Goal: Check status: Check status

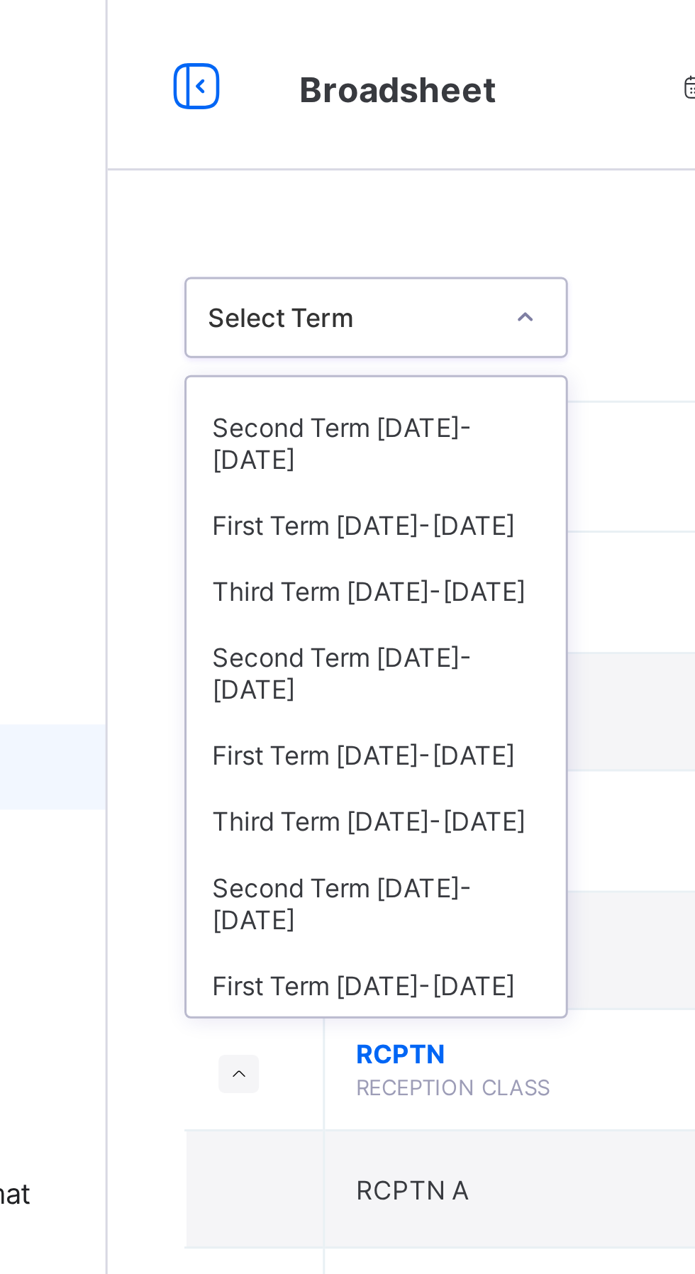
scroll to position [133, 0]
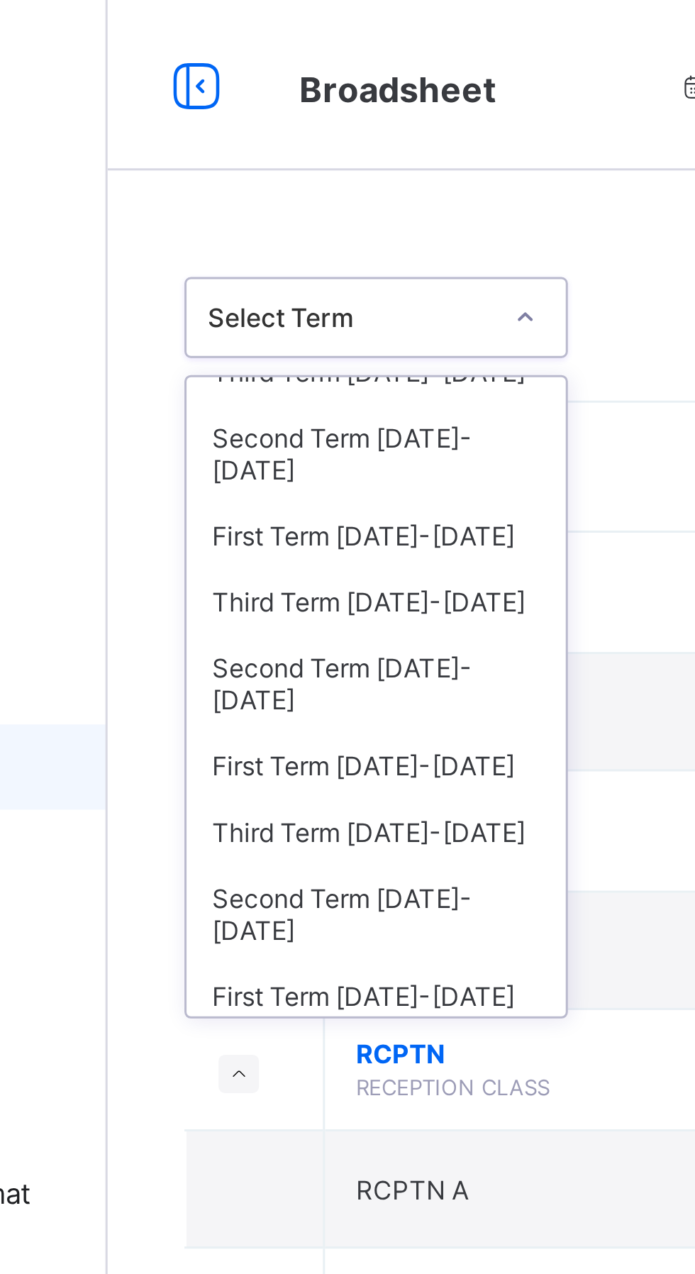
click at [216, 189] on div "Third Term 2022-2023" at bounding box center [260, 200] width 126 height 22
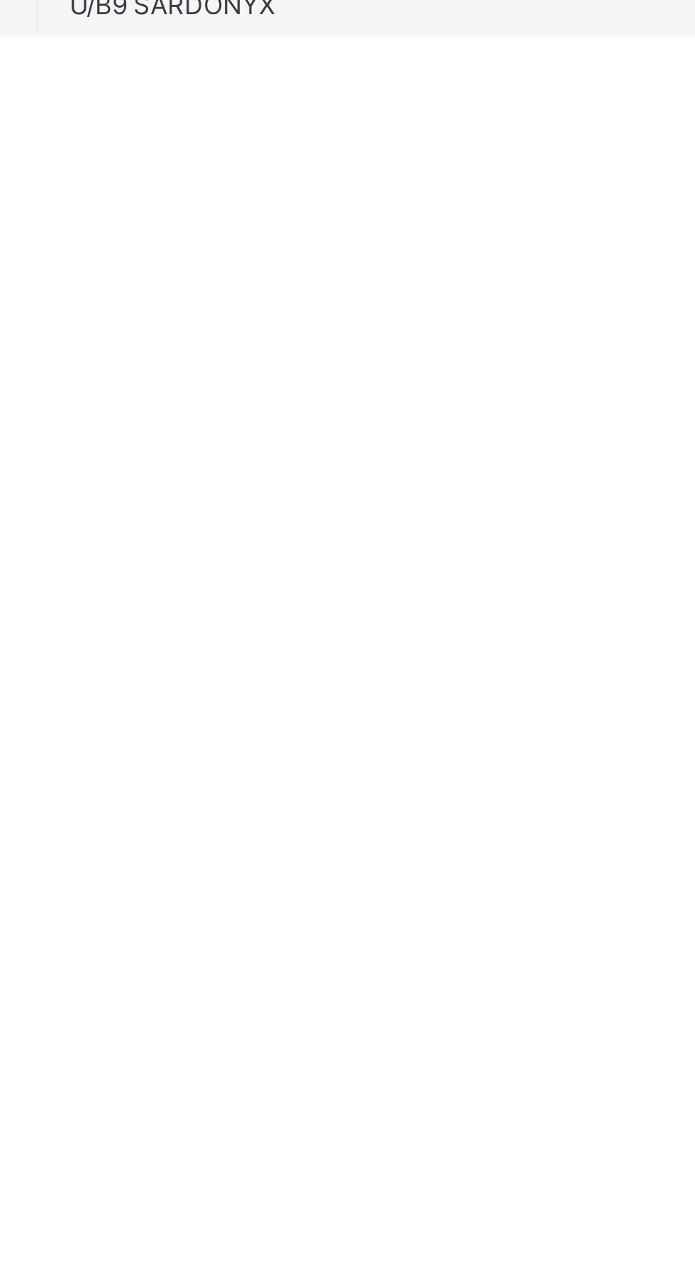
scroll to position [254, 0]
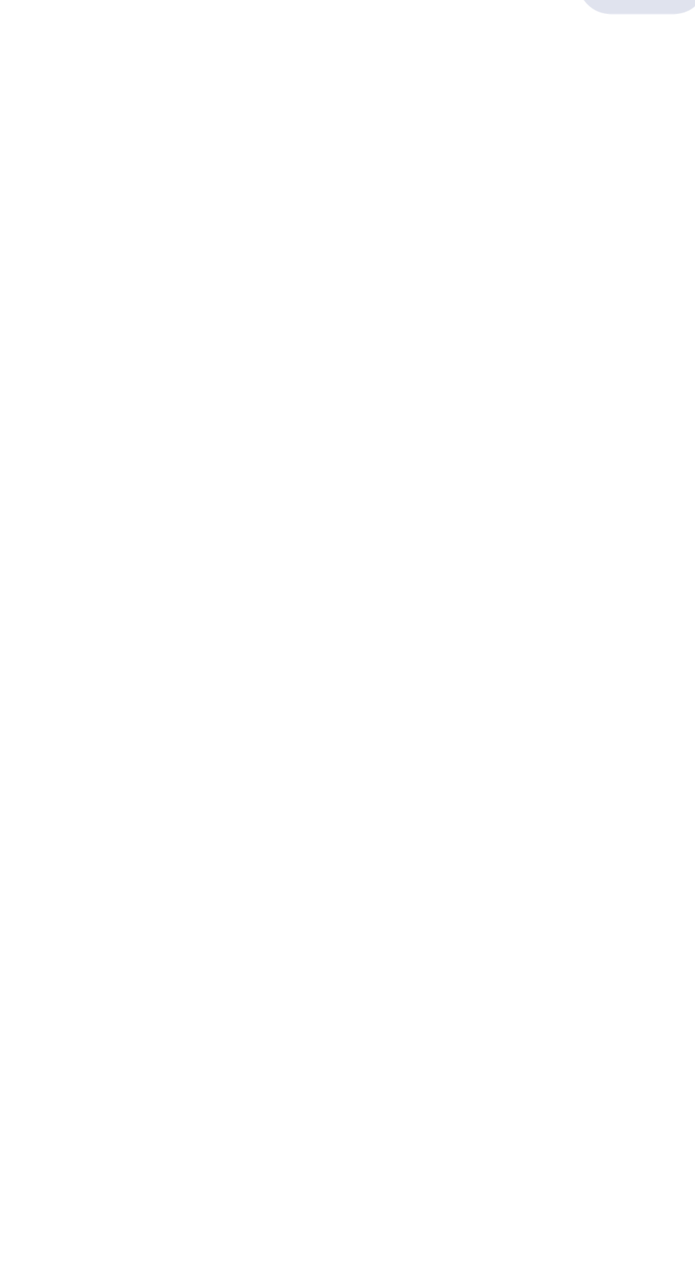
click at [528, 1274] on html "P.B 1 GARNET Broadsheet Third Term / 2022-2023 ISAH LUKMAN lukmanisah666@gmail.…" at bounding box center [347, 637] width 695 height 1274
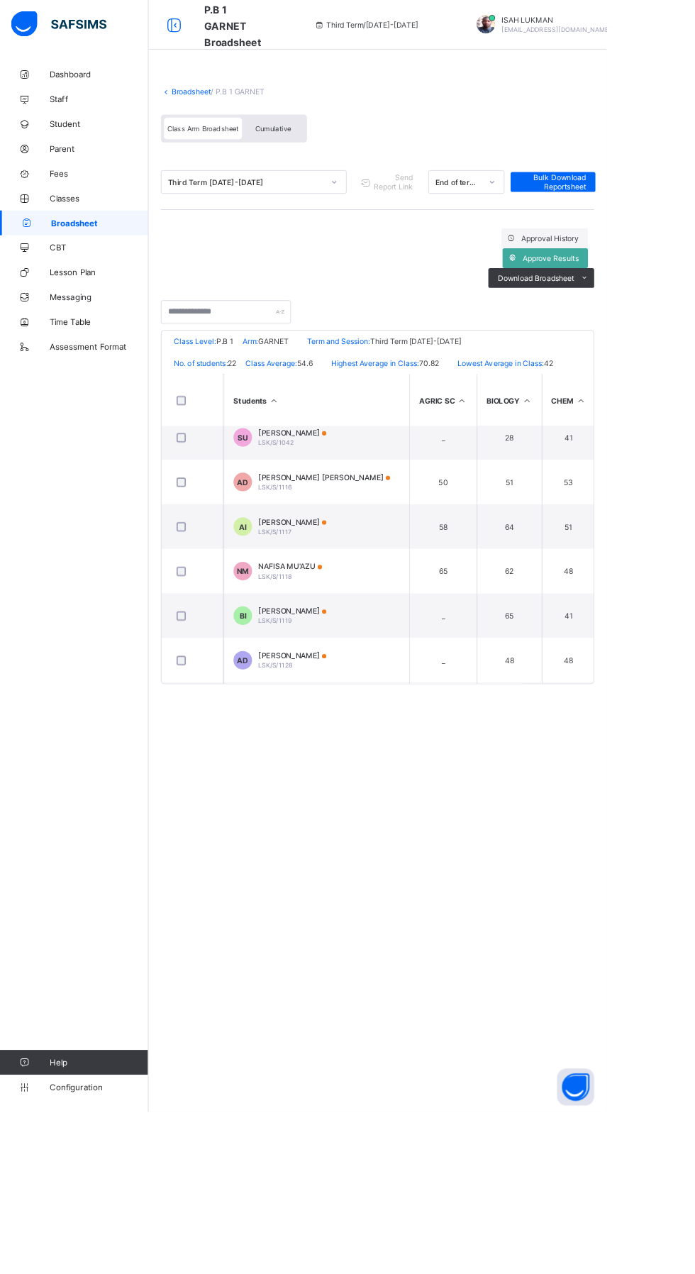
scroll to position [728, 0]
click at [299, 652] on div "NAFISA MU'AZU LSK/S/1118" at bounding box center [332, 653] width 73 height 21
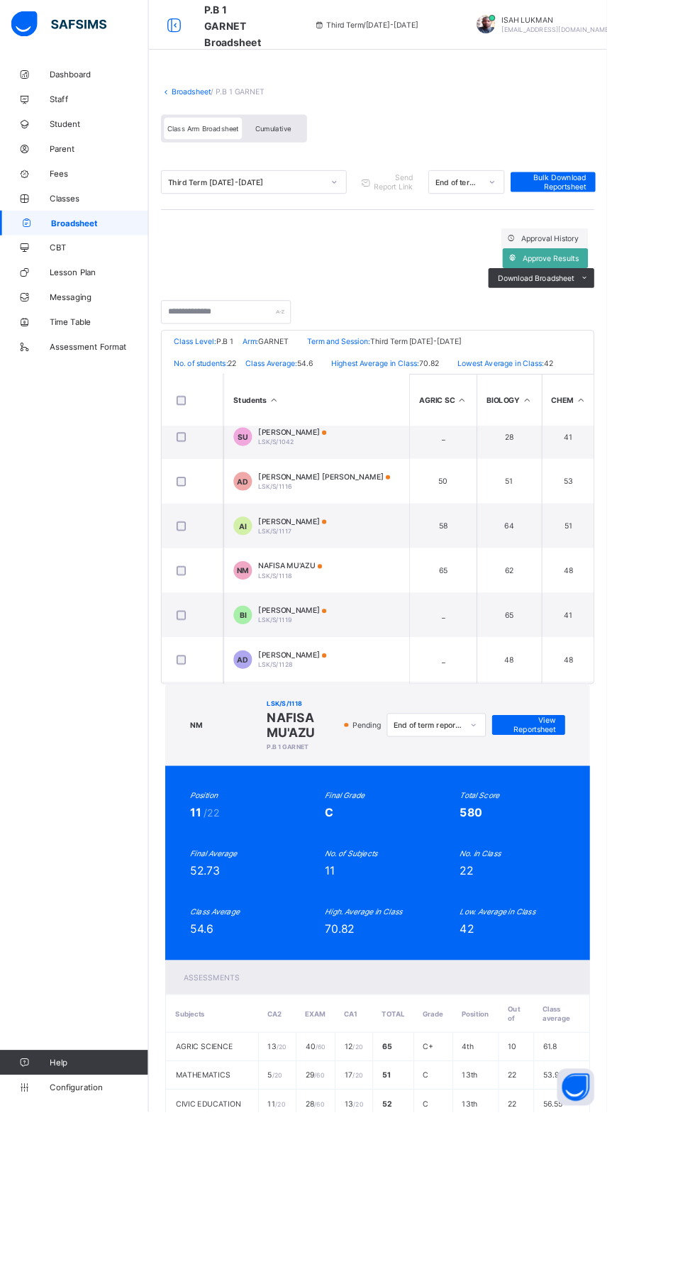
click at [622, 820] on span "View Reportsheet" at bounding box center [606, 830] width 62 height 21
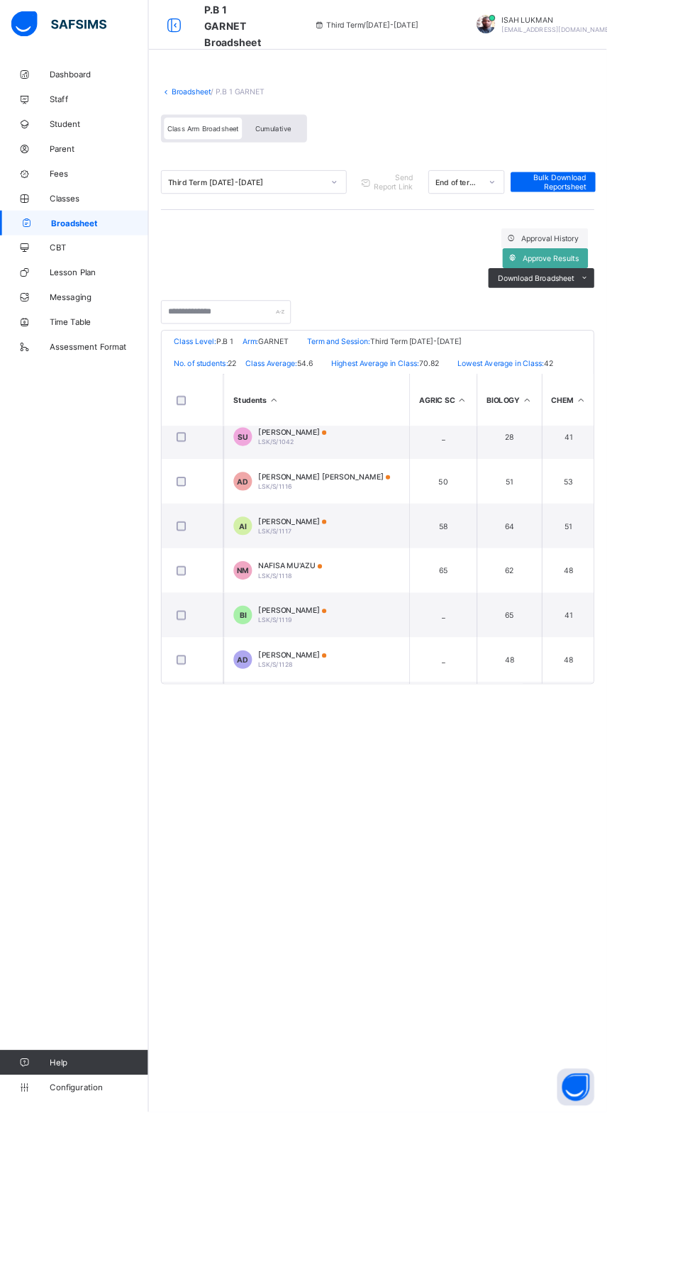
click at [113, 255] on span "Broadsheet" at bounding box center [114, 255] width 111 height 11
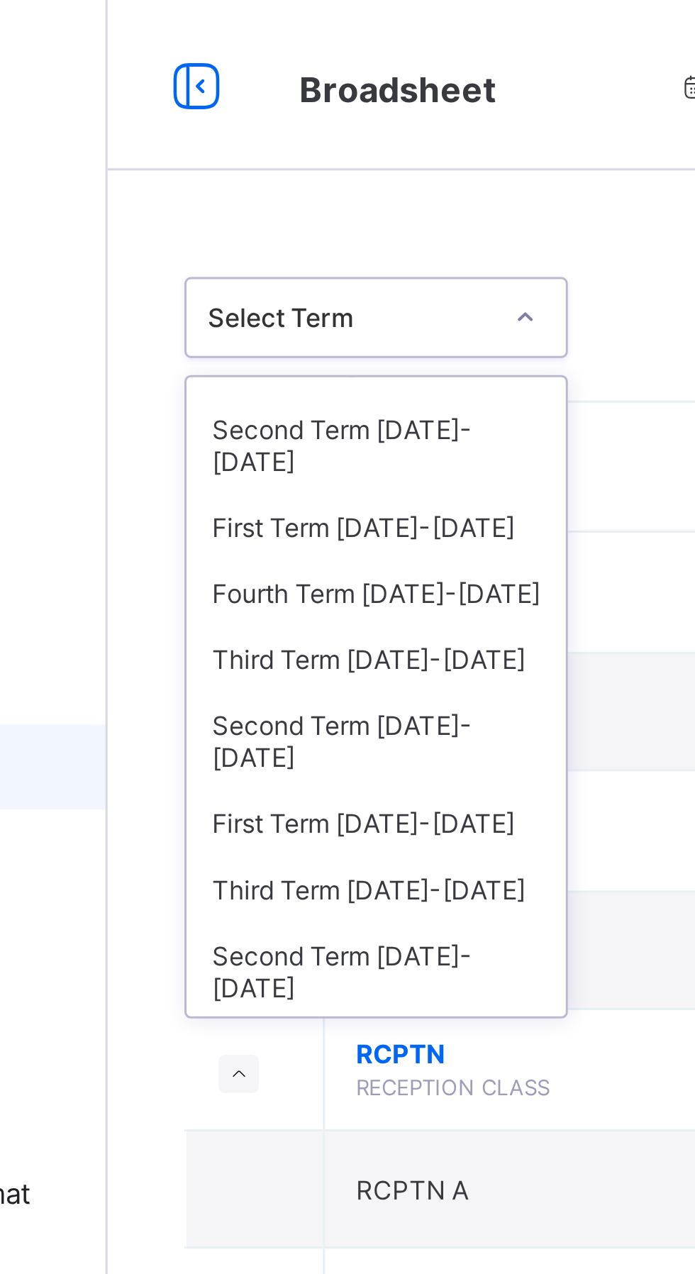
scroll to position [35, 0]
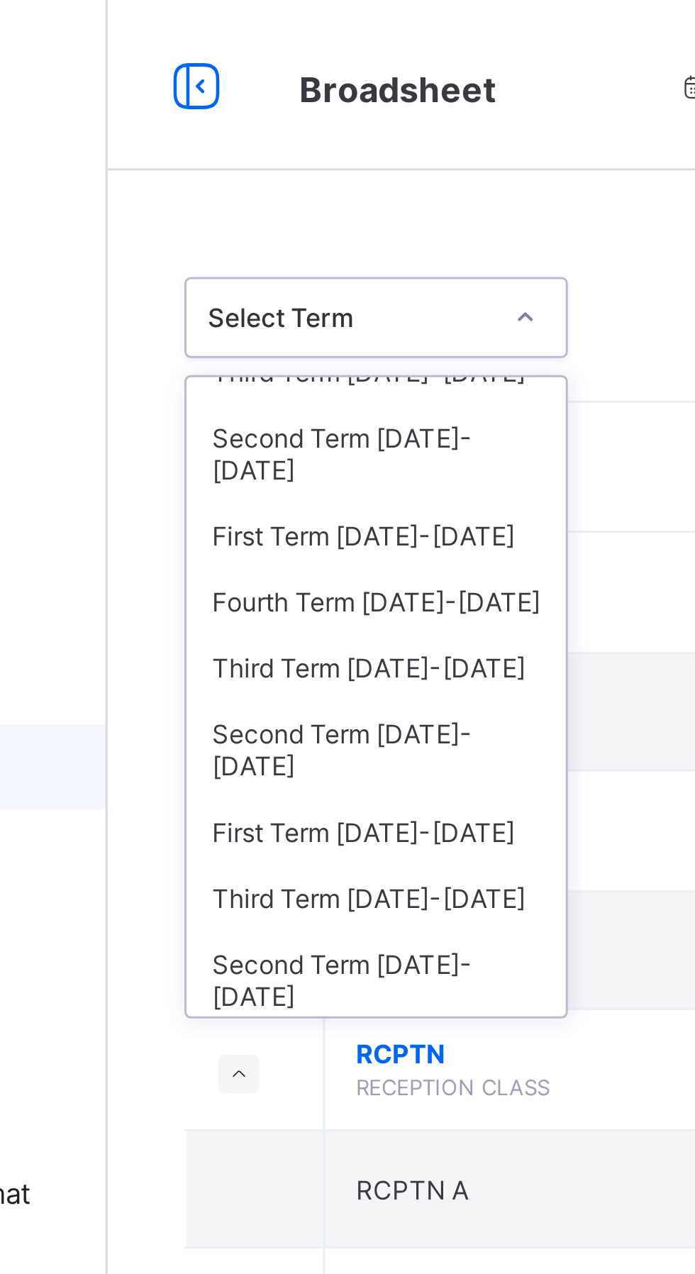
click at [266, 211] on div "Third Term 2023-2024" at bounding box center [260, 222] width 126 height 22
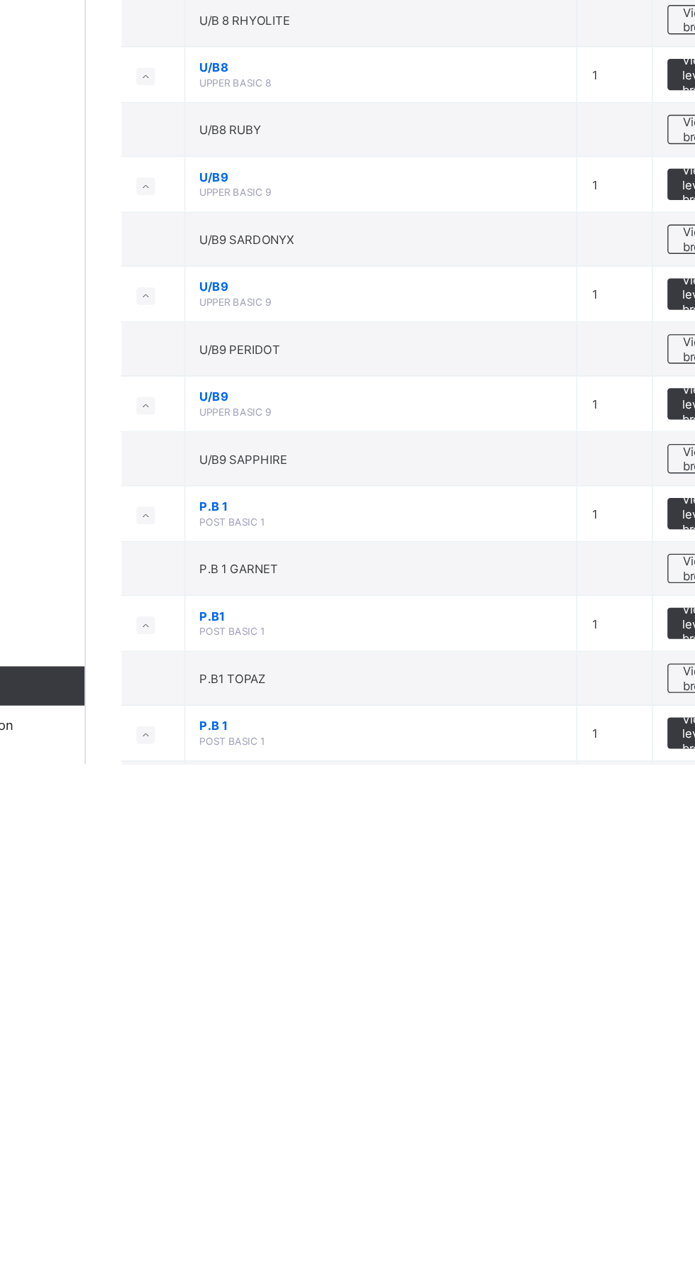
scroll to position [564, 0]
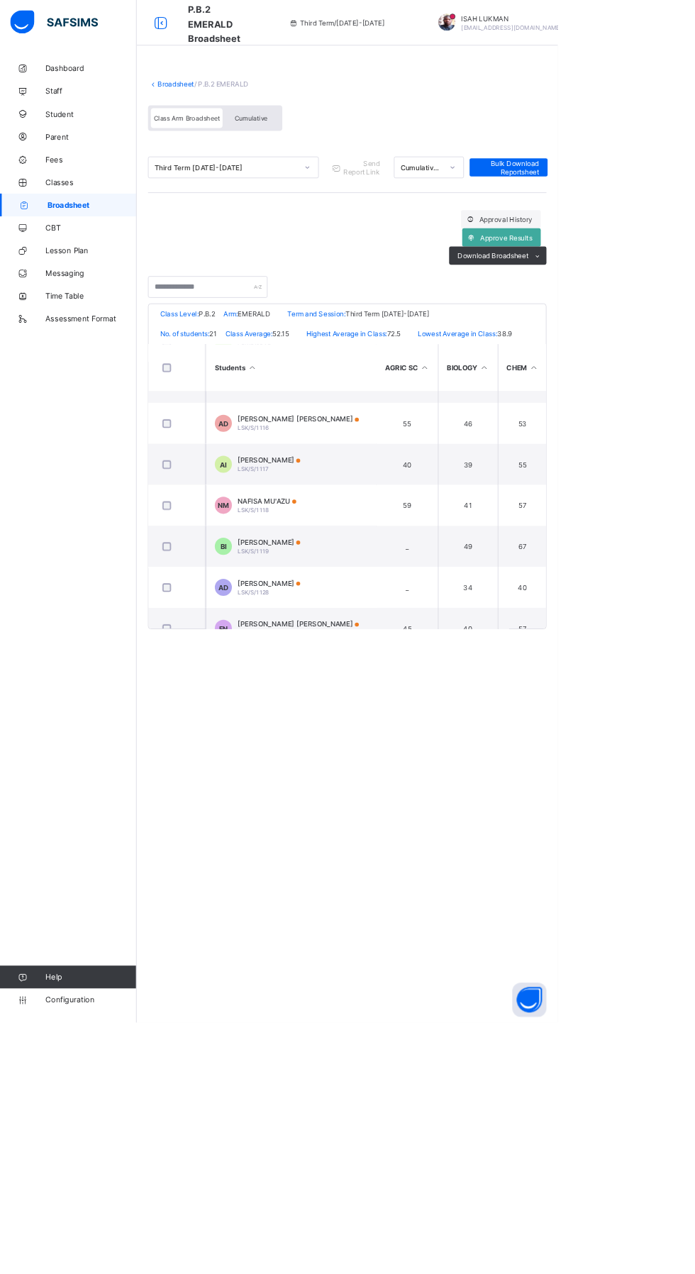
scroll to position [653, 0]
click at [276, 627] on span "NM" at bounding box center [278, 626] width 14 height 11
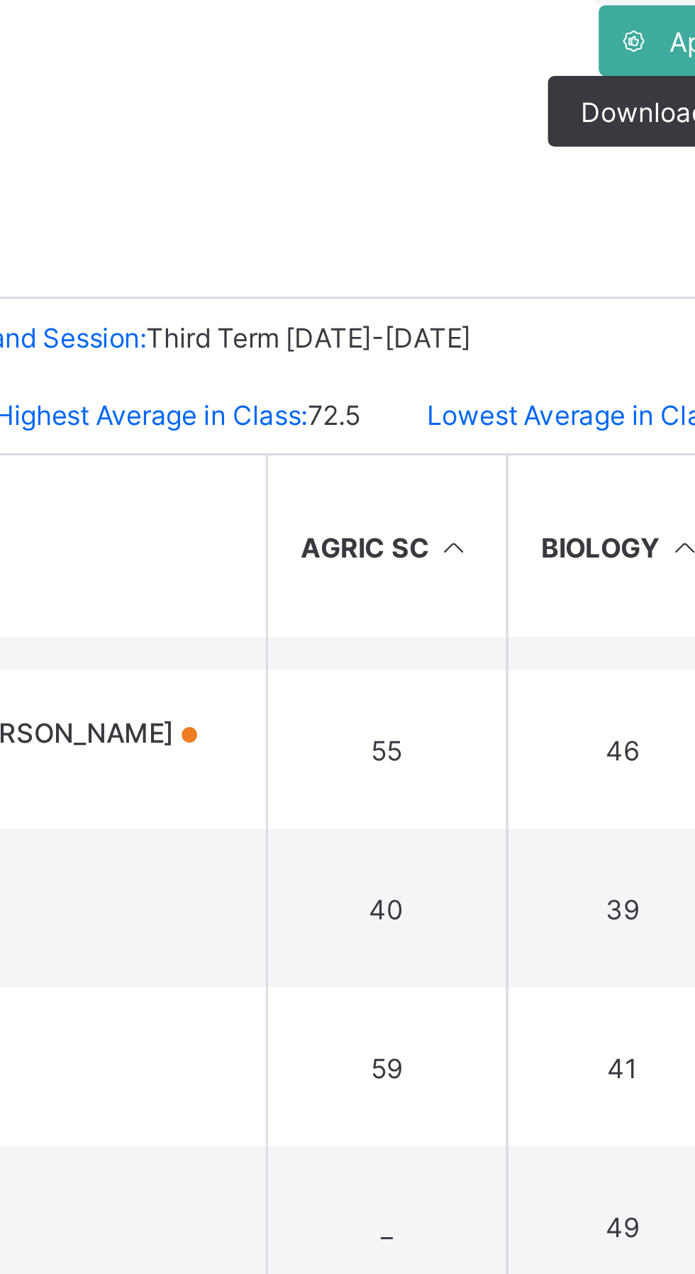
click at [513, 872] on div "End of term report" at bounding box center [500, 883] width 112 height 22
click at [593, 820] on span "View Reportsheet" at bounding box center [606, 830] width 62 height 21
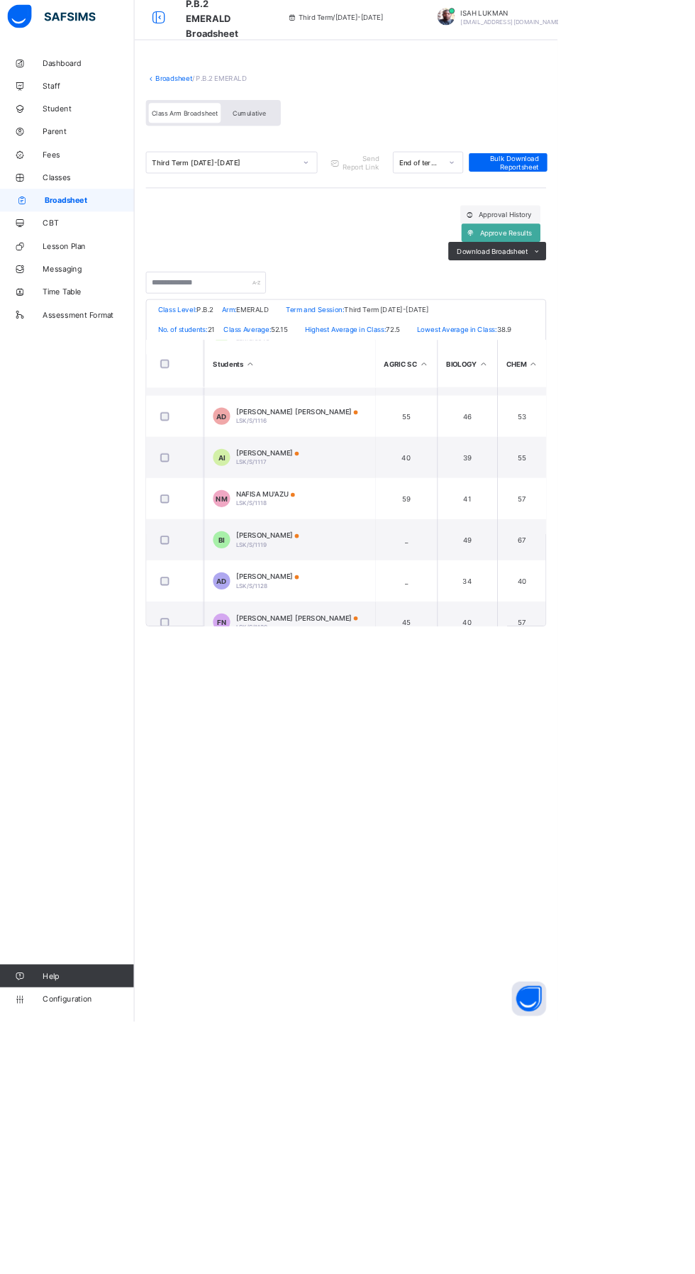
click at [109, 260] on span "Broadsheet" at bounding box center [114, 255] width 111 height 11
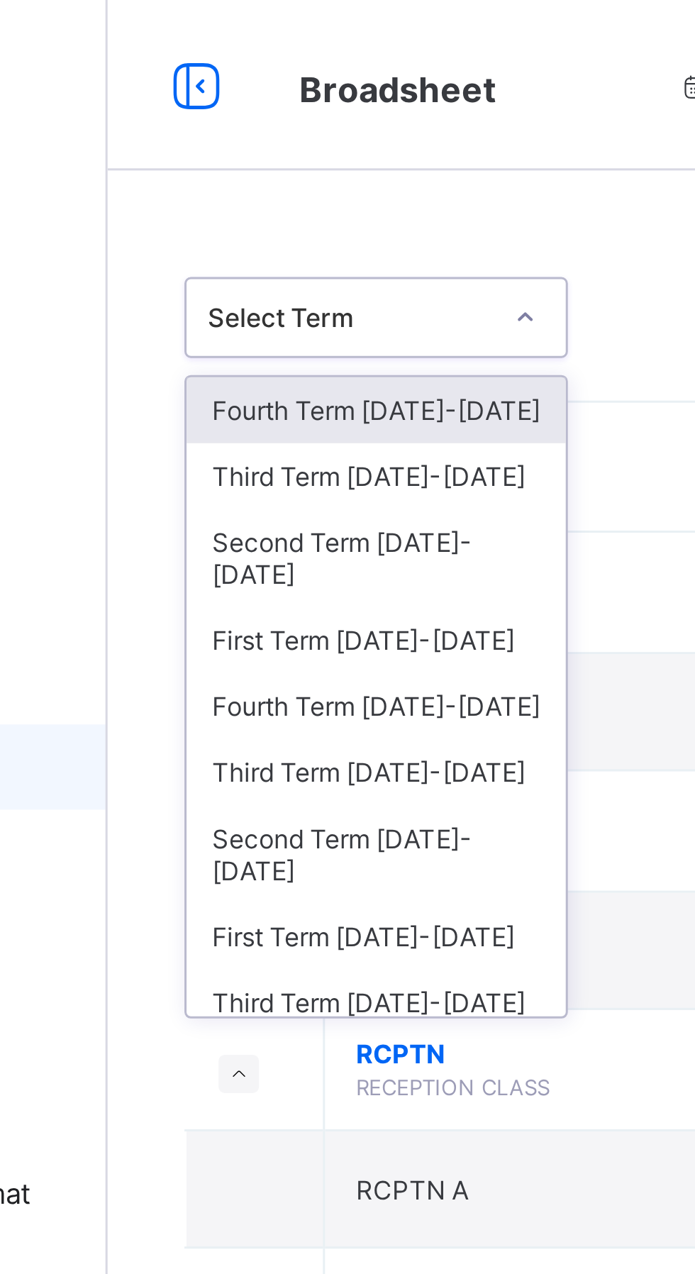
click at [272, 160] on div "Third Term 2024-2025" at bounding box center [260, 159] width 126 height 22
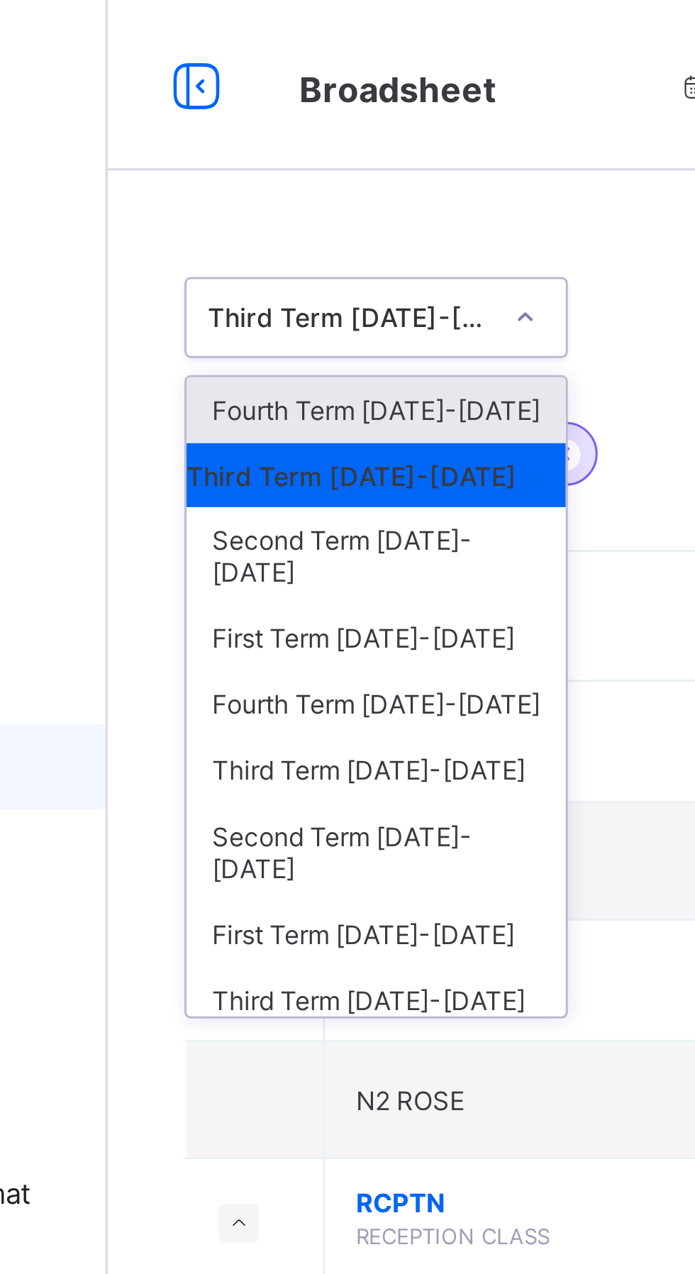
click at [273, 182] on div "Second Term 2024-2025" at bounding box center [260, 185] width 126 height 33
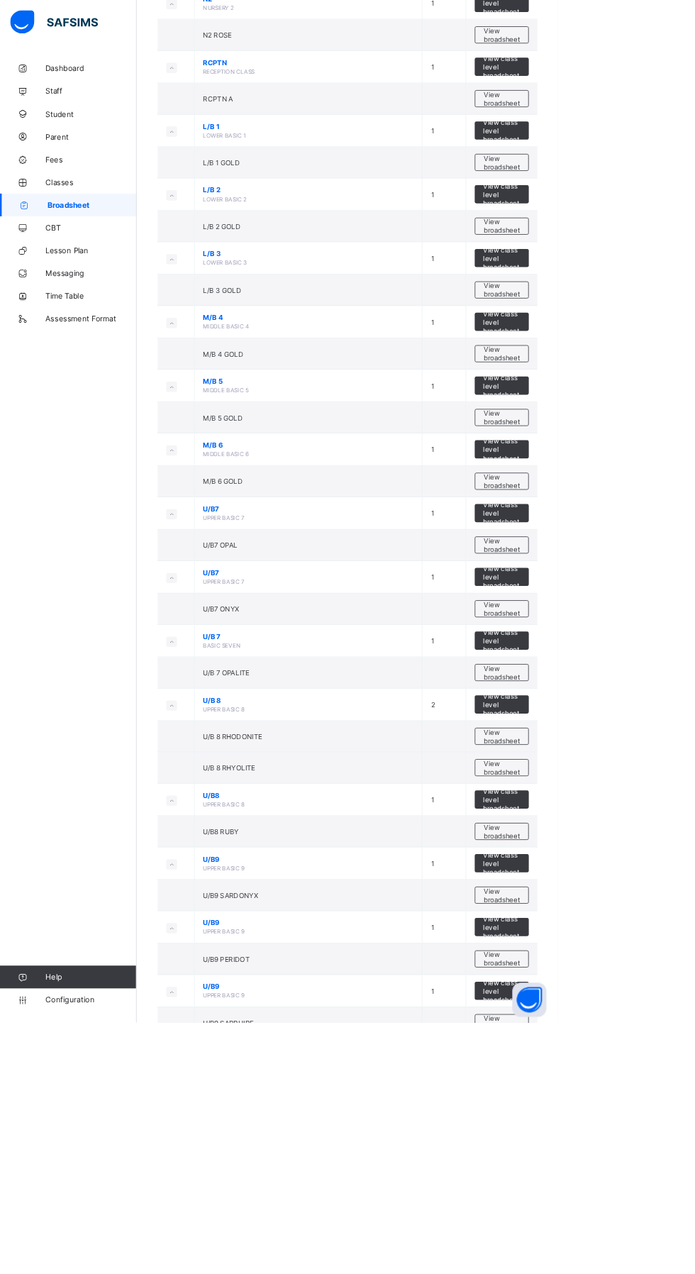
scroll to position [564, 0]
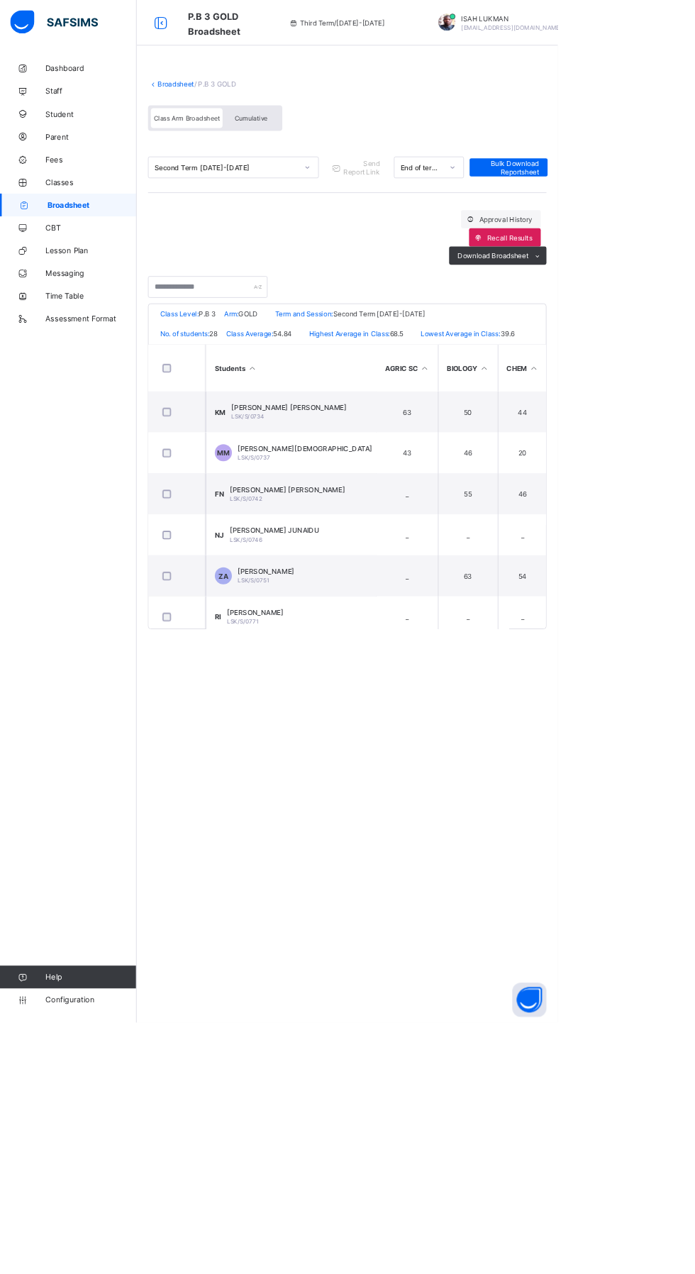
click at [223, 104] on link "Broadsheet" at bounding box center [219, 104] width 45 height 11
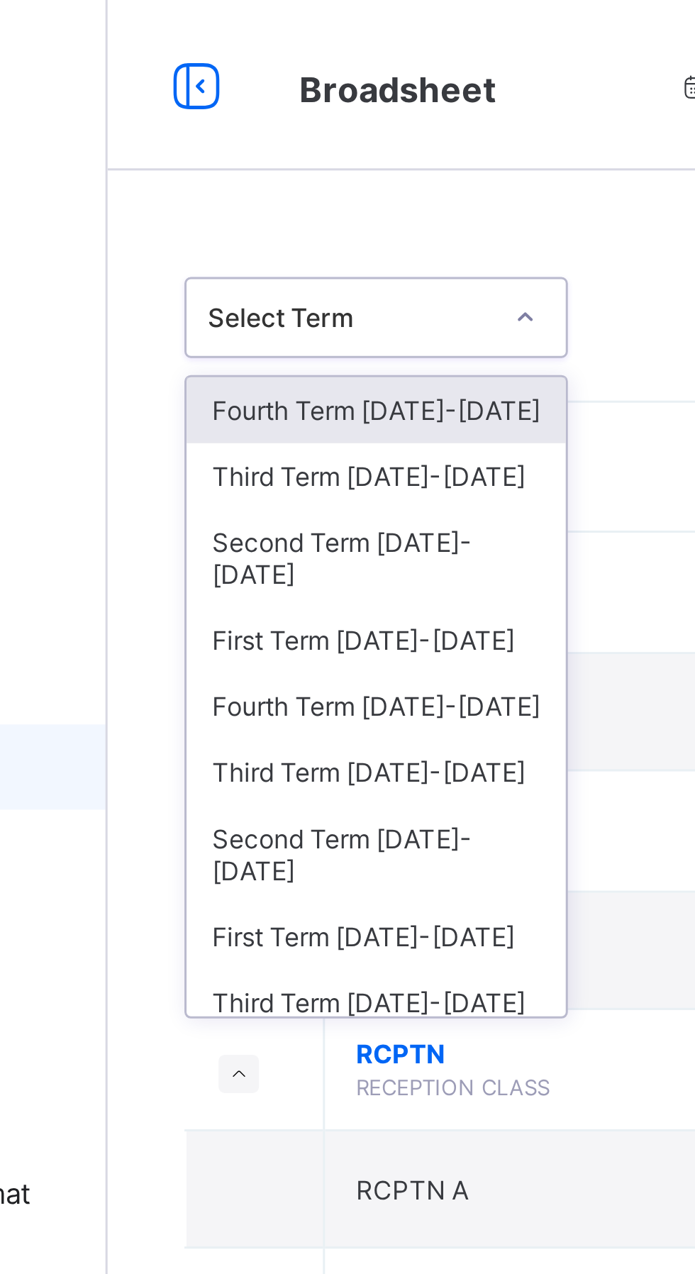
click at [259, 182] on div "Second Term 2024-2025" at bounding box center [260, 186] width 126 height 33
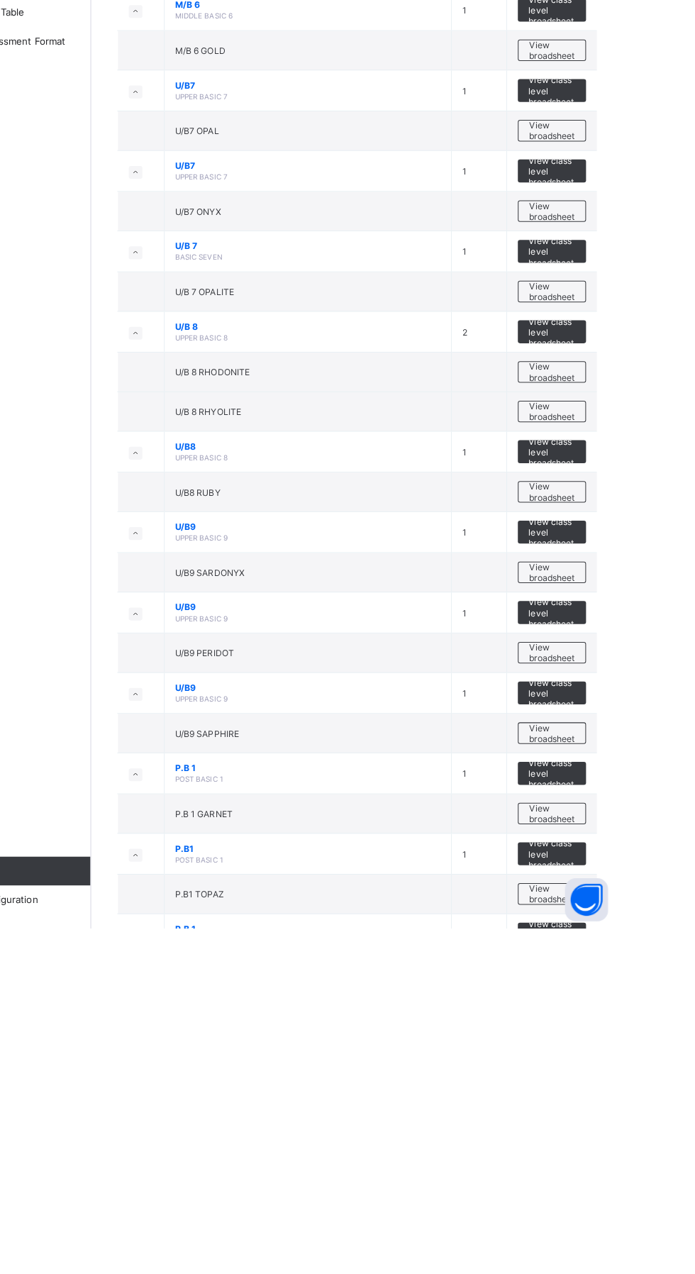
scroll to position [564, 0]
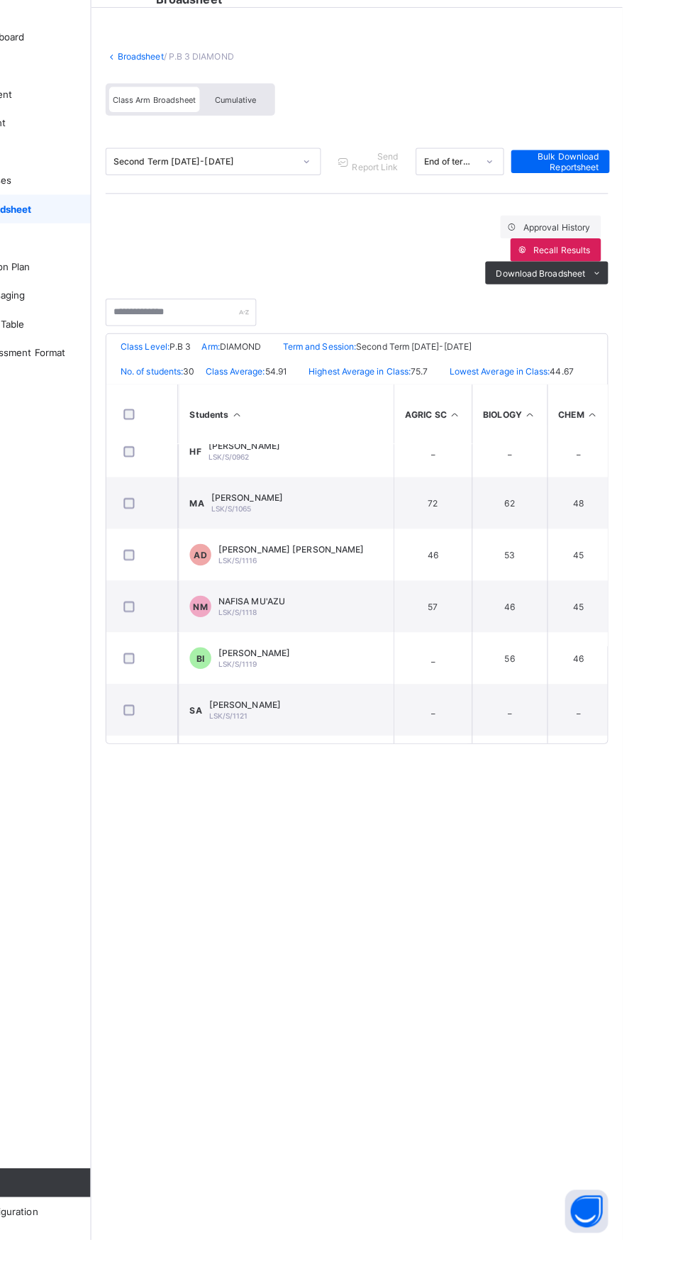
scroll to position [996, 0]
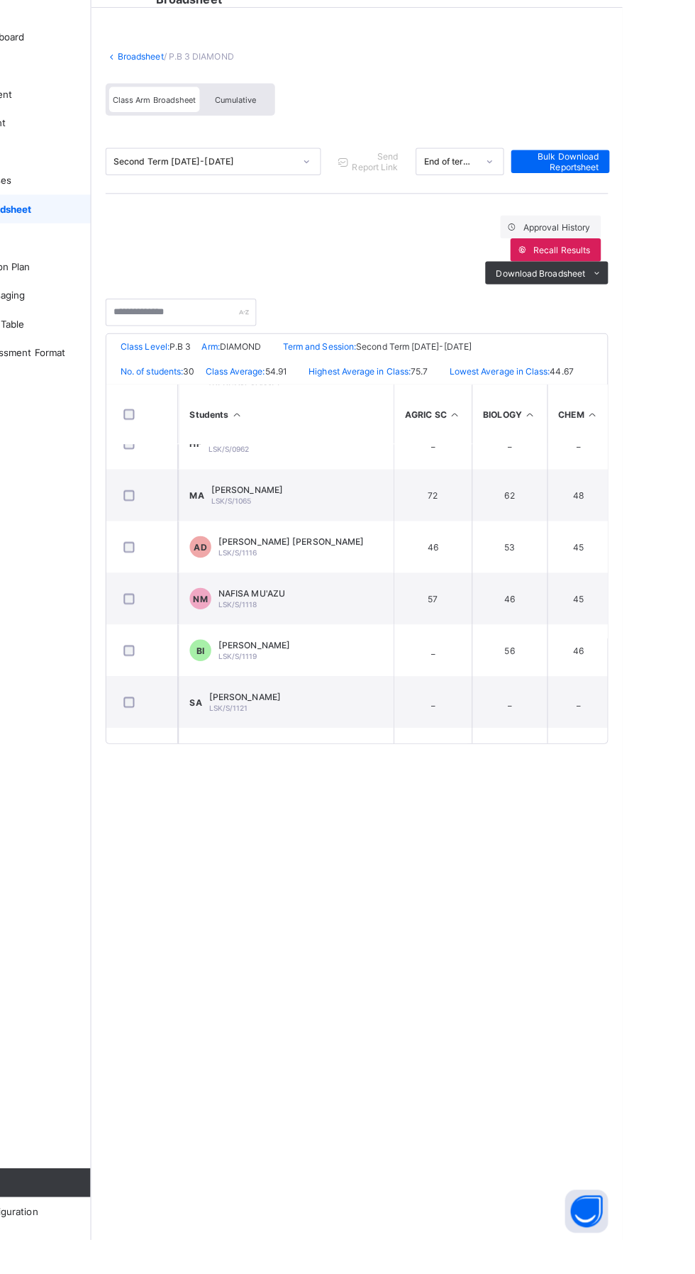
click at [275, 646] on span "NM" at bounding box center [278, 641] width 14 height 11
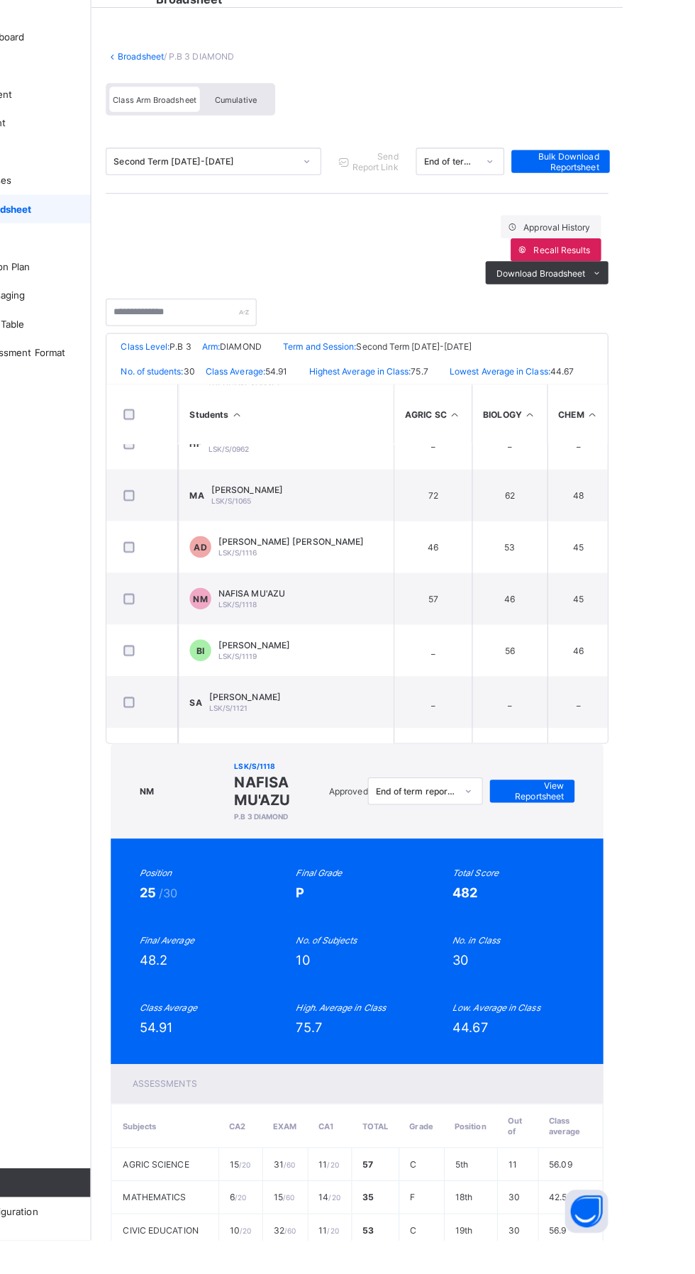
click at [631, 820] on span "View Reportsheet" at bounding box center [606, 830] width 62 height 21
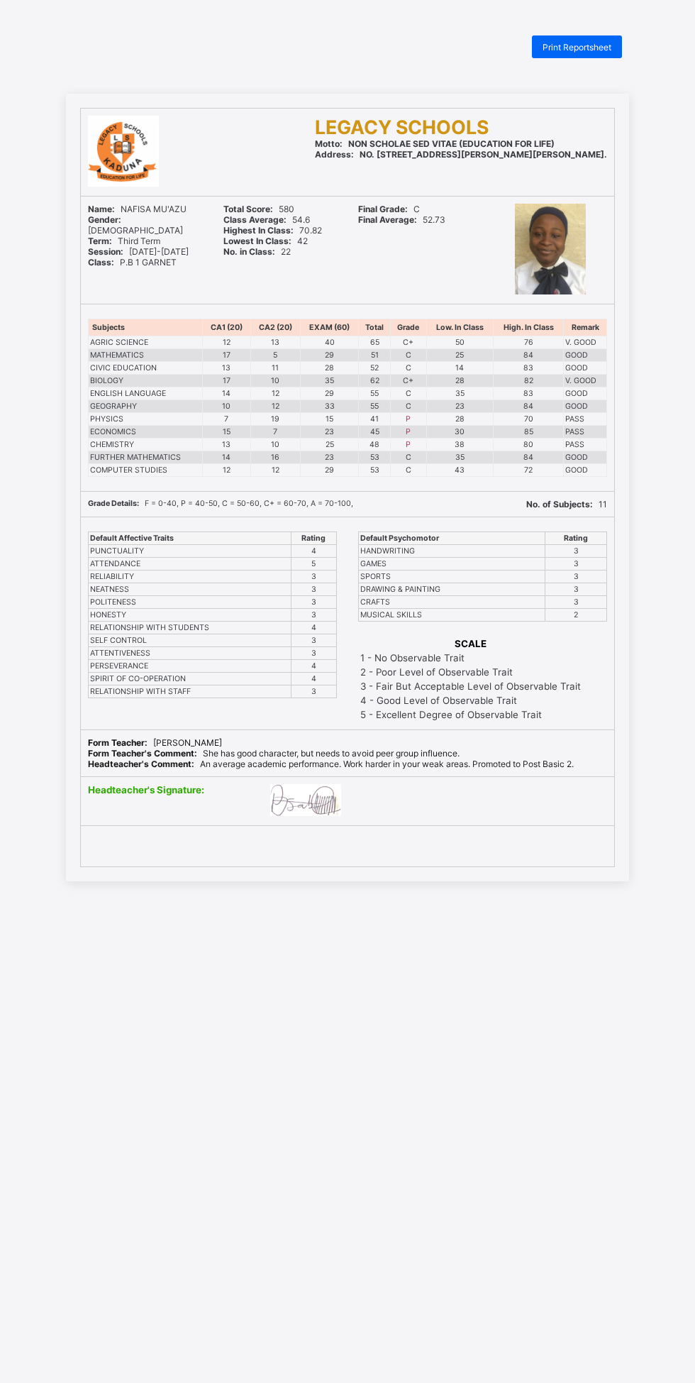
click at [591, 43] on span "Print Reportsheet" at bounding box center [577, 47] width 69 height 11
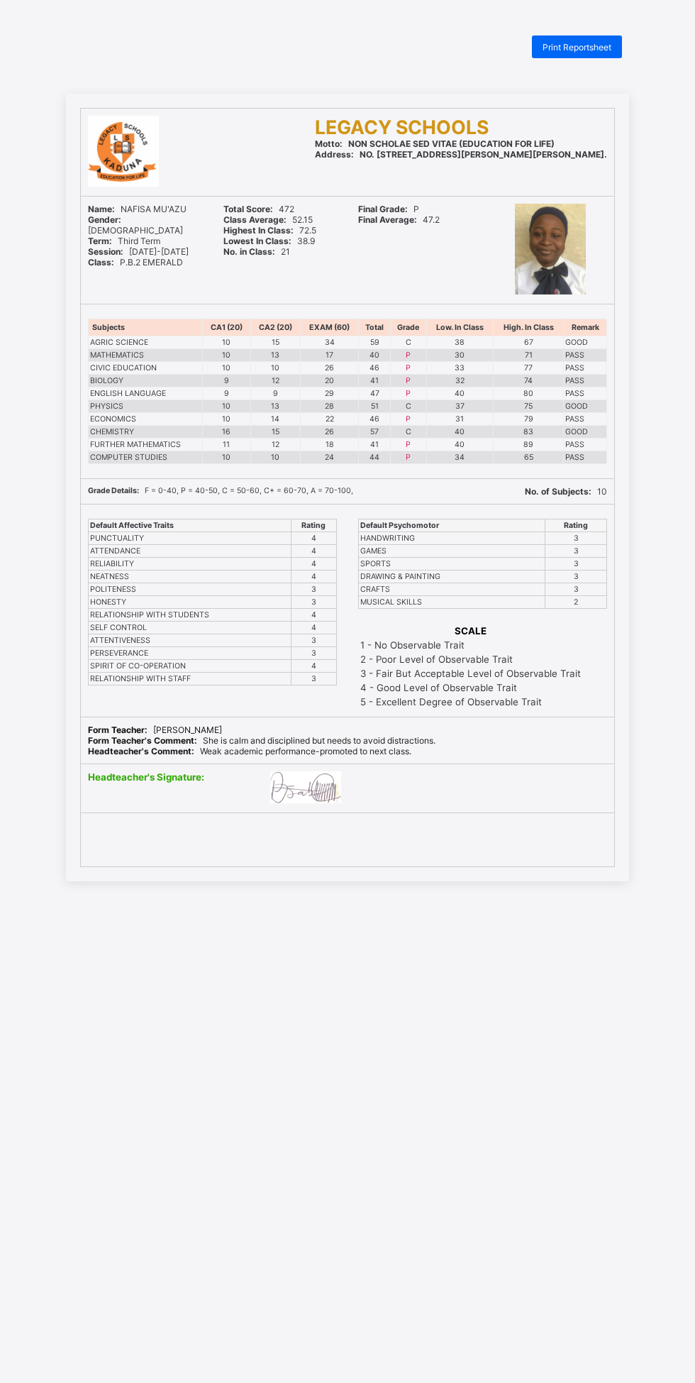
click at [565, 48] on span "Print Reportsheet" at bounding box center [577, 47] width 69 height 11
click at [580, 44] on span "Print Reportsheet" at bounding box center [577, 47] width 69 height 11
